Goal: Use online tool/utility: Utilize a website feature to perform a specific function

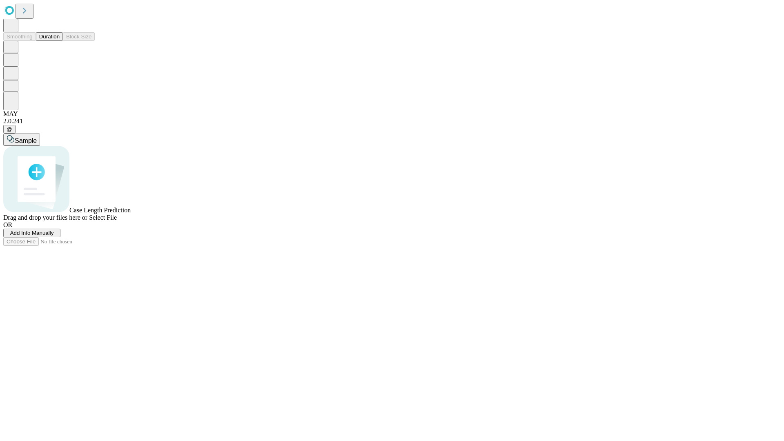
click at [60, 41] on button "Duration" at bounding box center [49, 36] width 27 height 9
click at [54, 236] on span "Add Info Manually" at bounding box center [32, 233] width 44 height 6
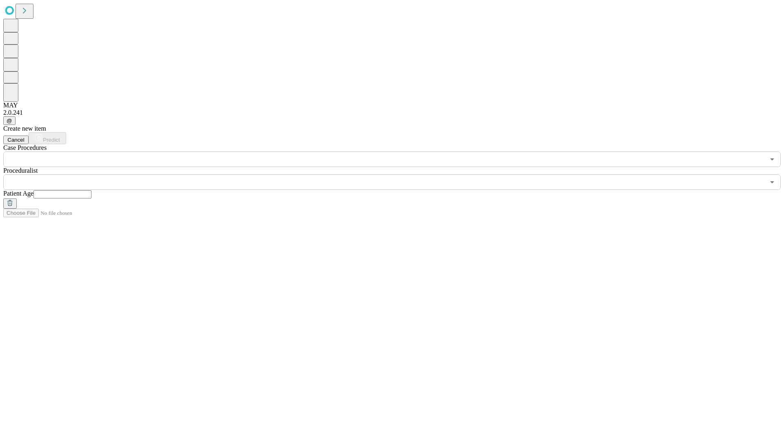
click at [91, 190] on input "text" at bounding box center [62, 194] width 58 height 8
type input "**"
click at [398, 174] on input "text" at bounding box center [383, 182] width 761 height 16
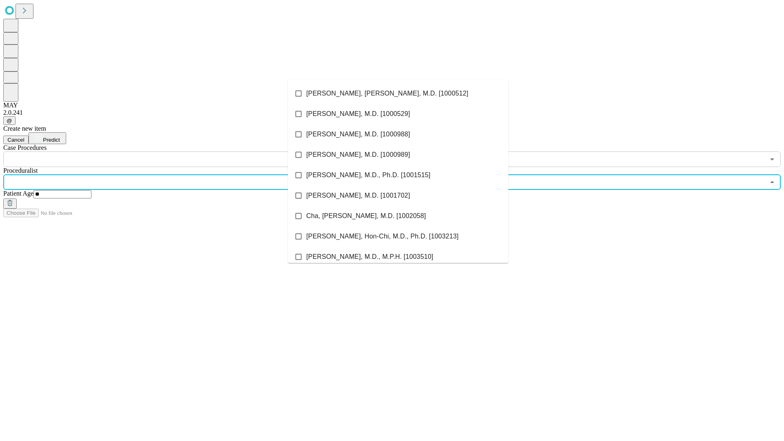
click at [398, 93] on li "[PERSON_NAME], [PERSON_NAME], M.D. [1000512]" at bounding box center [398, 93] width 220 height 20
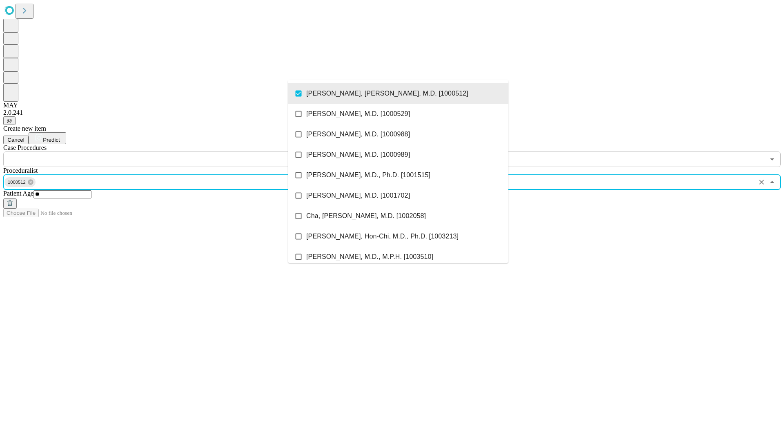
click at [171, 151] on input "text" at bounding box center [383, 159] width 761 height 16
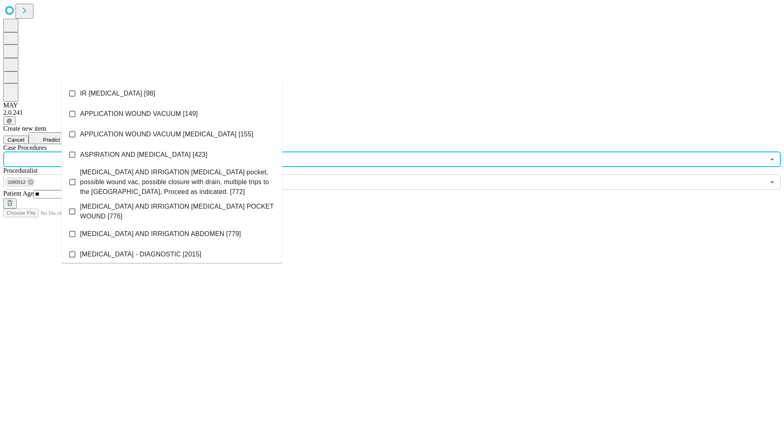
click at [172, 93] on li "IR [MEDICAL_DATA] [98]" at bounding box center [172, 93] width 220 height 20
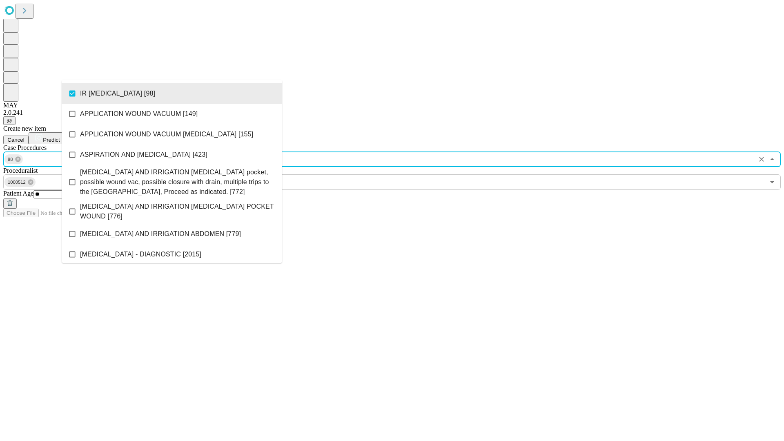
click at [60, 137] on span "Predict" at bounding box center [51, 140] width 17 height 6
